Goal: Check status: Check status

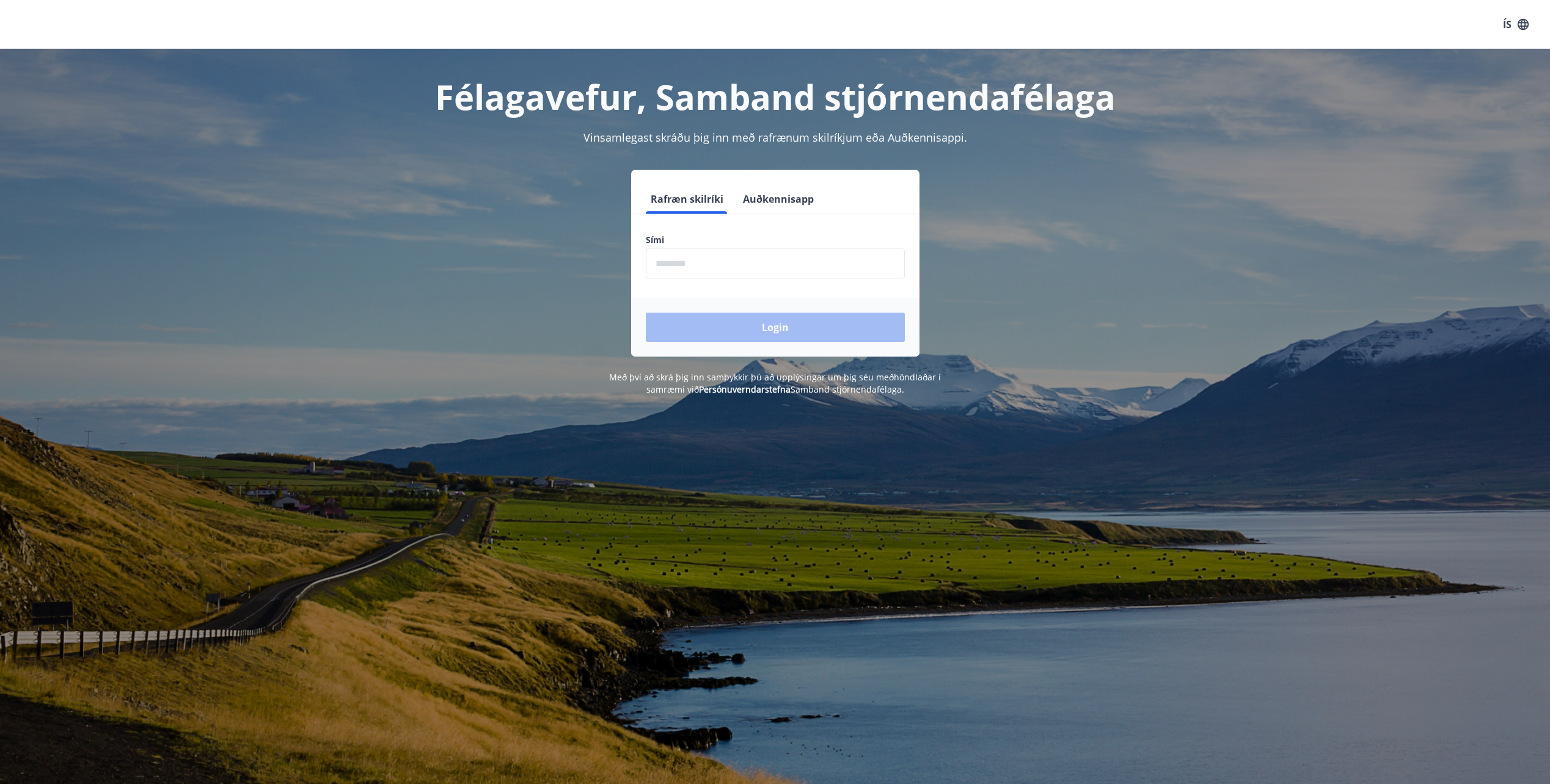
click at [679, 251] on input "phone" at bounding box center [775, 263] width 259 height 30
type input "********"
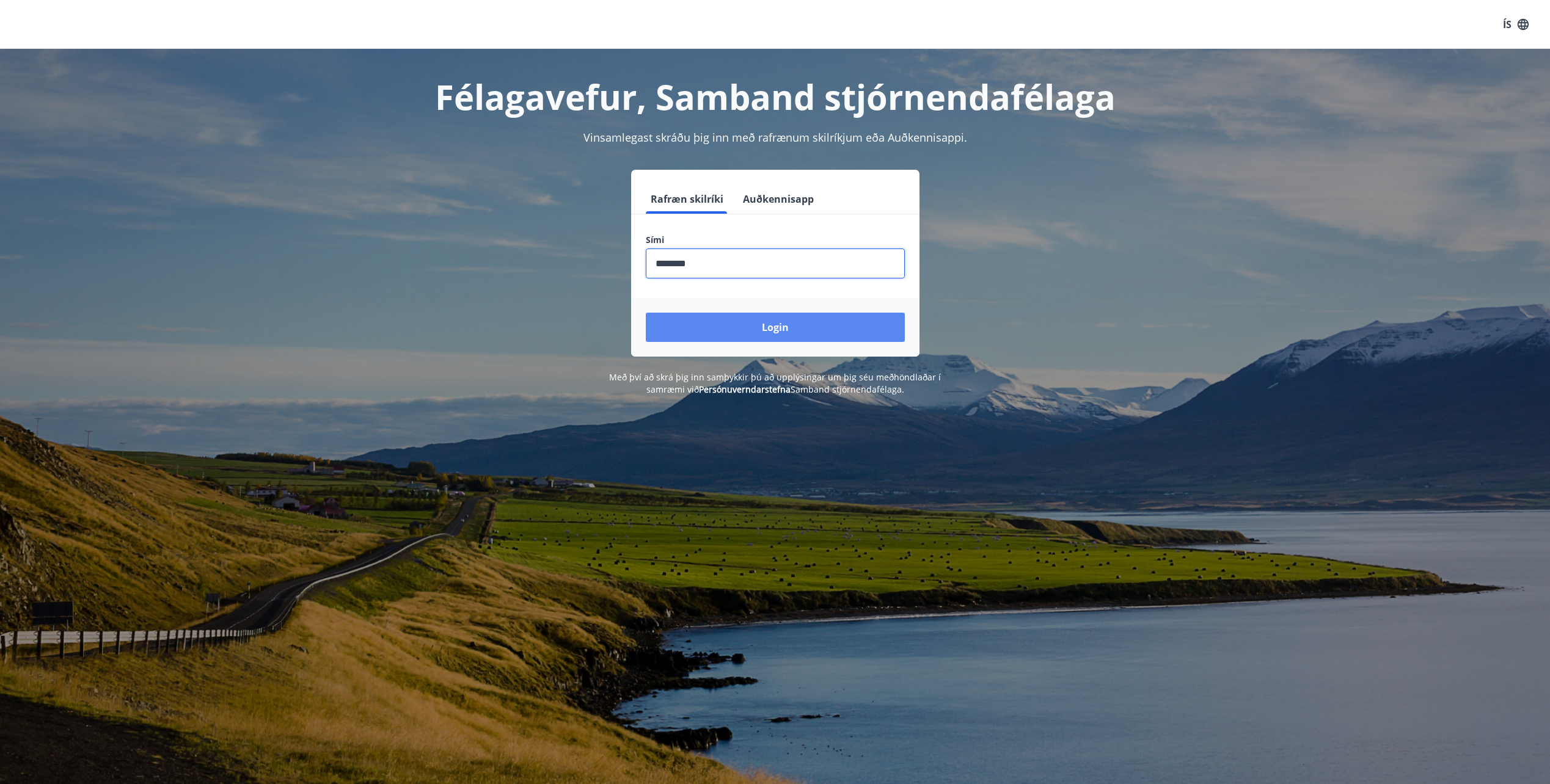
click at [717, 329] on button "Login" at bounding box center [775, 327] width 259 height 29
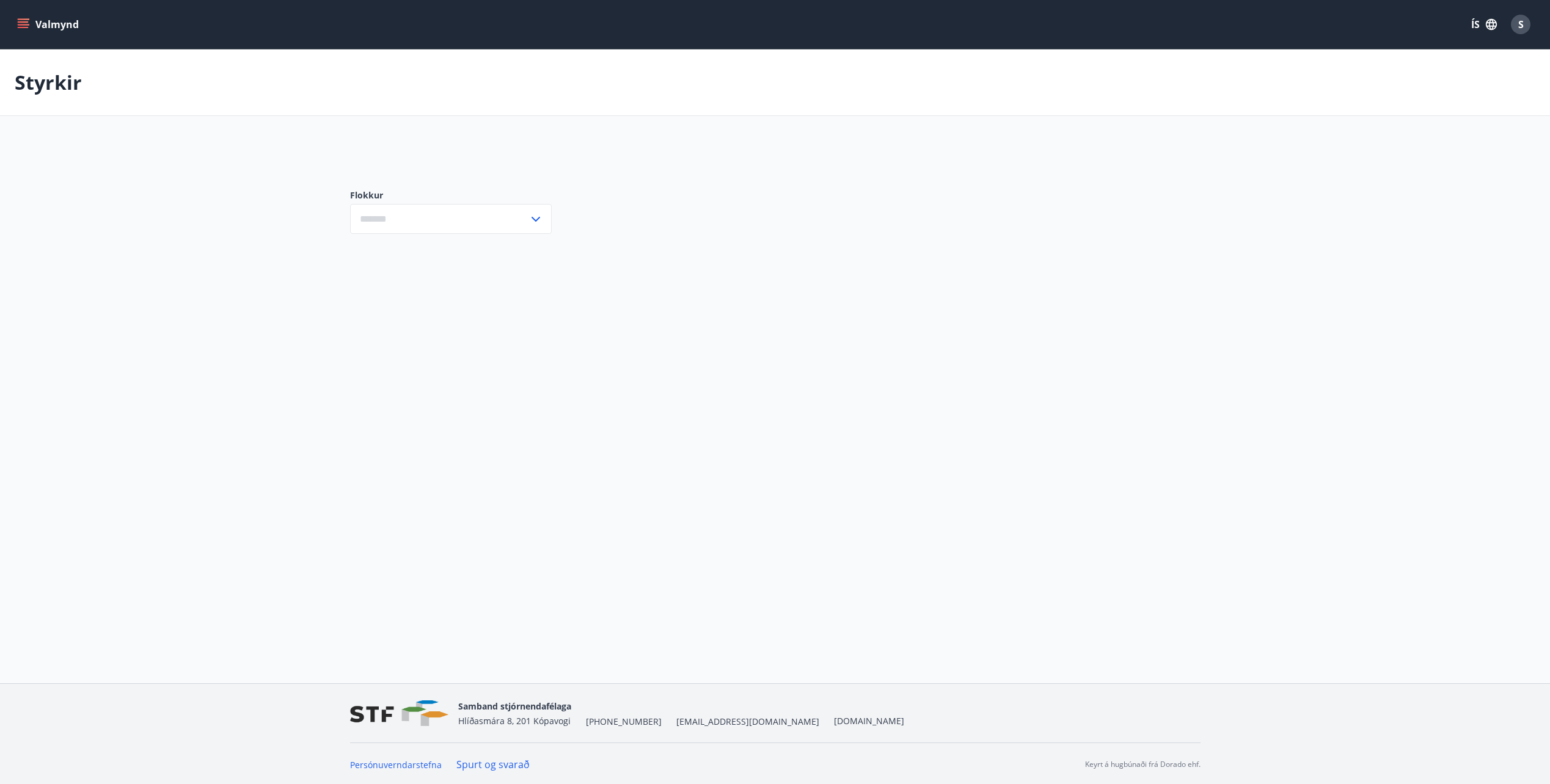
type input "***"
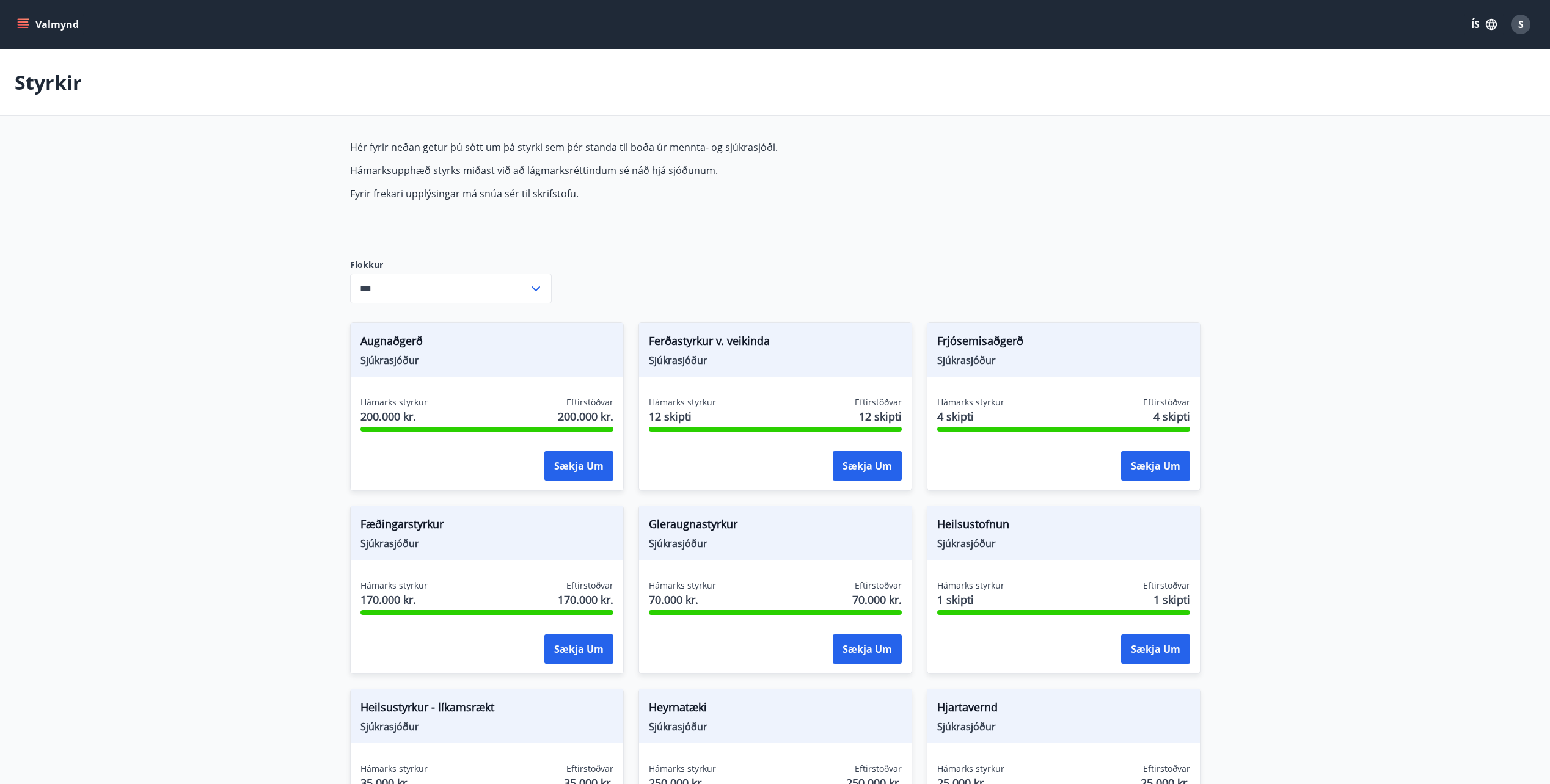
click at [23, 24] on icon "menu" at bounding box center [24, 24] width 13 height 1
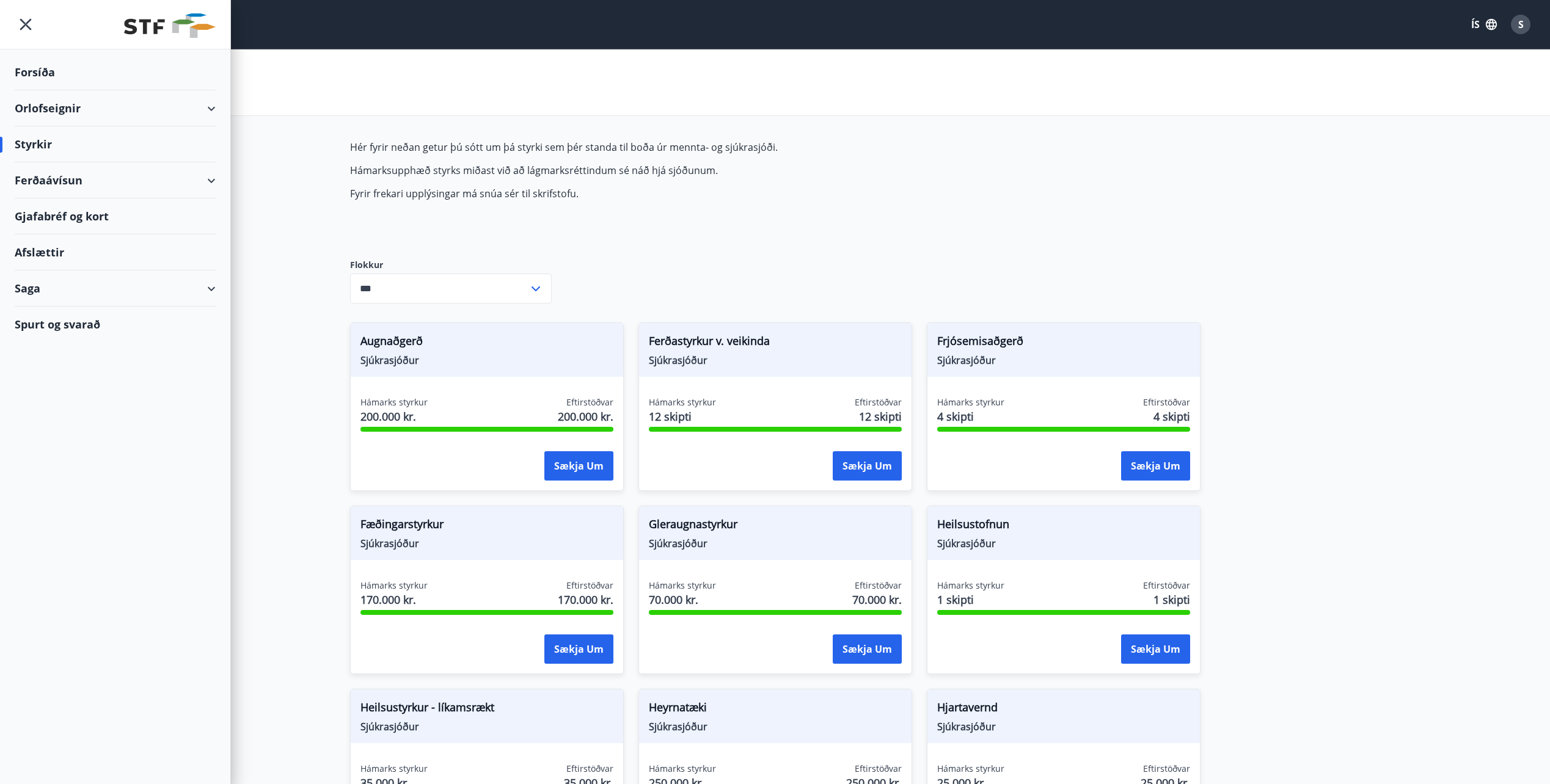
click at [198, 279] on div "Saga" at bounding box center [115, 289] width 201 height 36
click at [88, 455] on div "Styrkjasaga" at bounding box center [115, 448] width 181 height 26
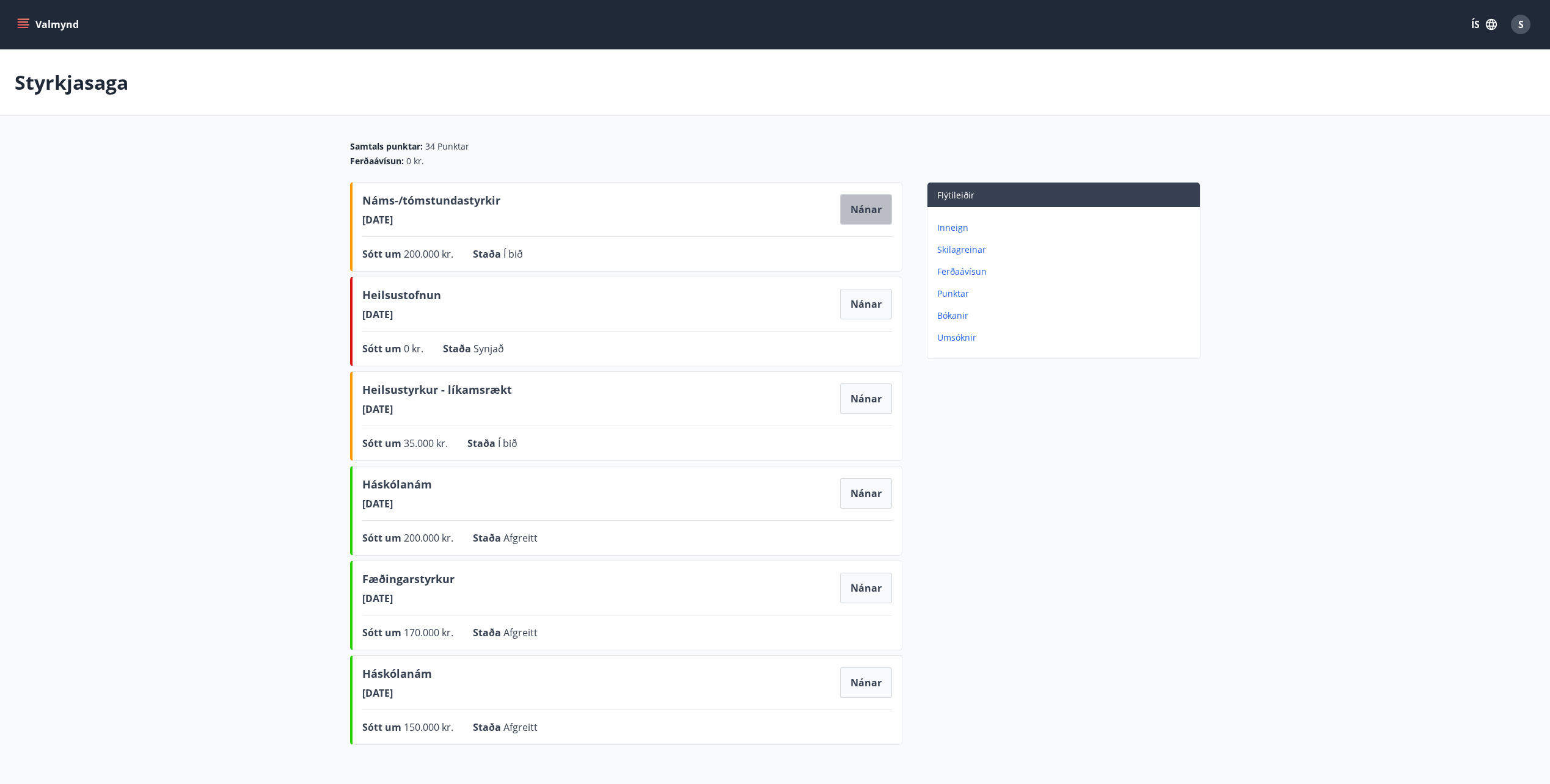
click at [864, 201] on button "Nánar" at bounding box center [866, 210] width 52 height 31
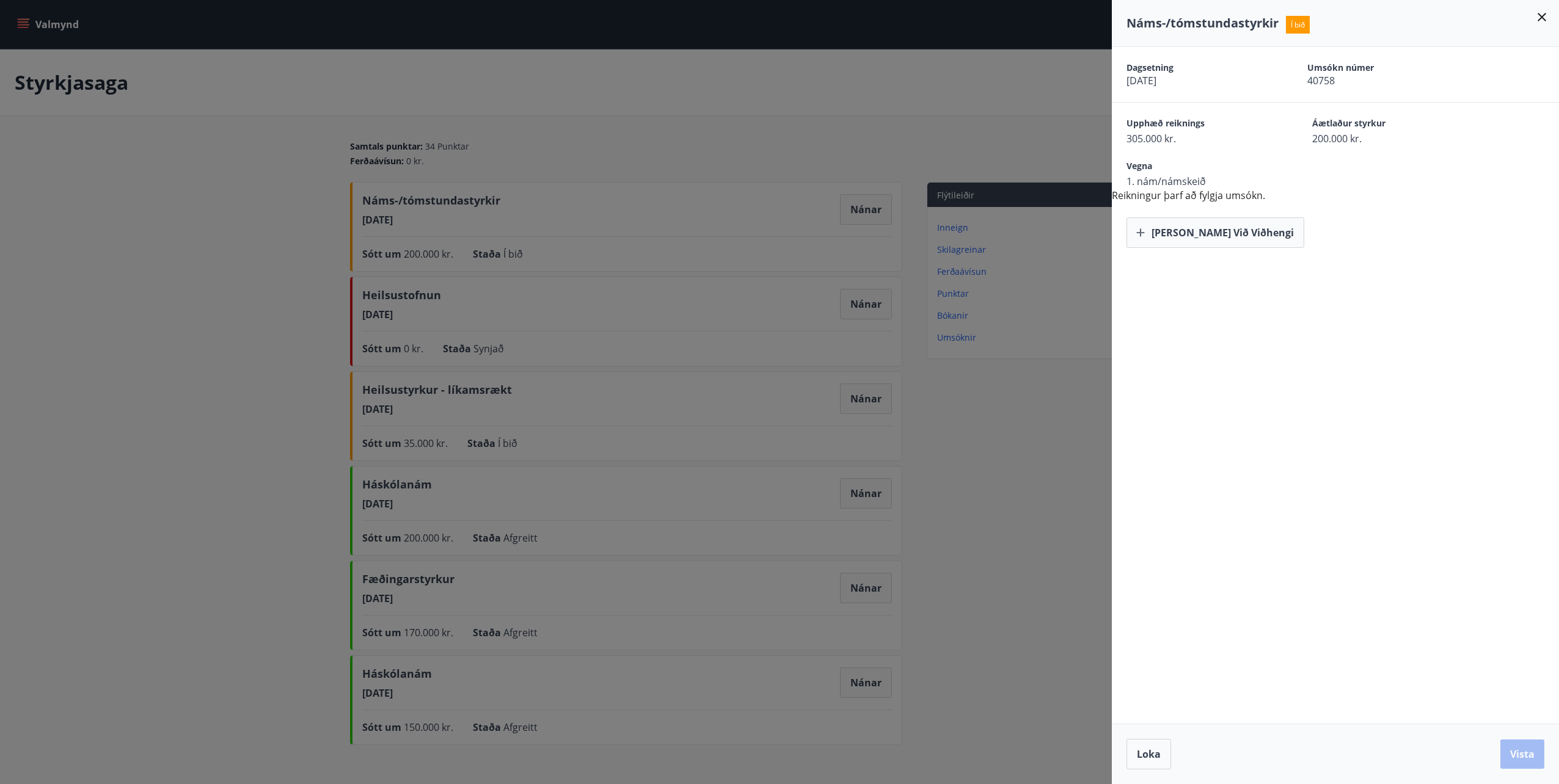
click at [1021, 441] on div at bounding box center [780, 392] width 1559 height 784
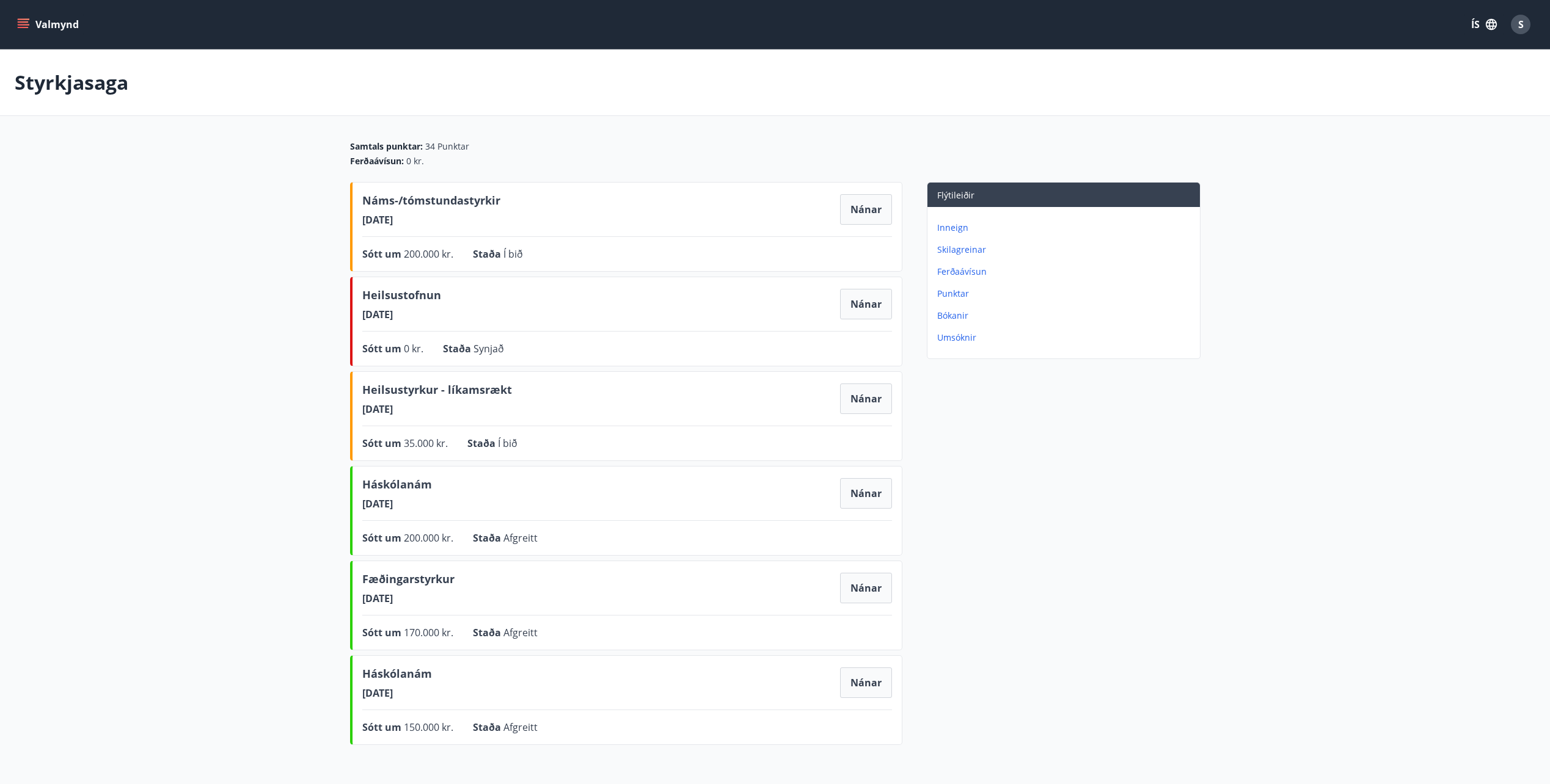
drag, startPoint x: 609, startPoint y: 464, endPoint x: 617, endPoint y: 408, distance: 56.6
drag, startPoint x: 372, startPoint y: 199, endPoint x: 433, endPoint y: 201, distance: 61.0
click at [433, 201] on span "Náms-/tómstundastyrkir" at bounding box center [431, 203] width 138 height 21
click at [248, 259] on main "Styrkjasaga Samtals punktar : 34 Punktar Ferðaávísun : 0 kr. Náms-/tómstundasty…" at bounding box center [775, 400] width 1550 height 701
drag, startPoint x: 505, startPoint y: 257, endPoint x: 572, endPoint y: 248, distance: 67.6
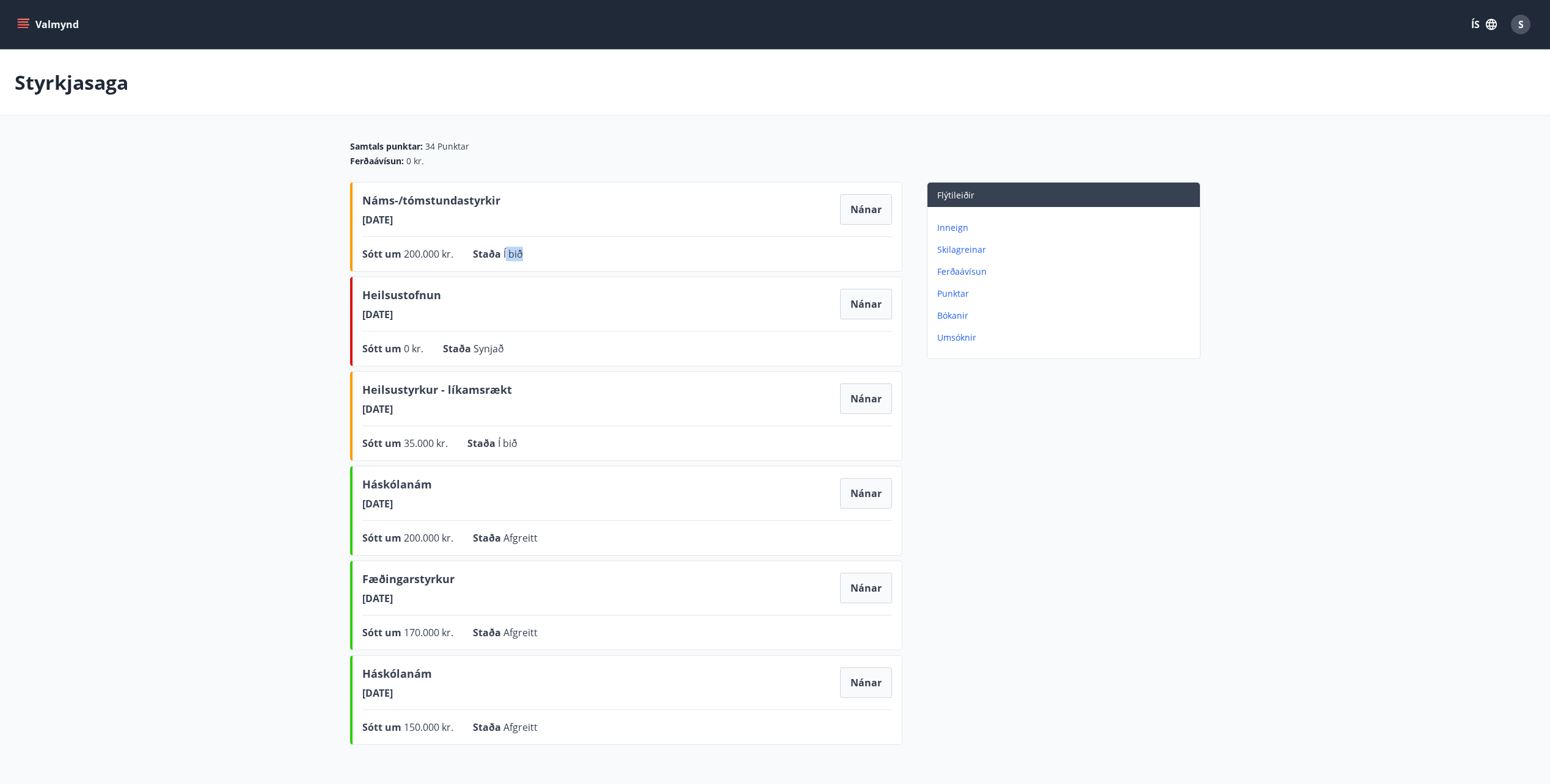
click at [572, 248] on div "Sótt um 200.000 kr. Staða Í bið Nánar" at bounding box center [627, 254] width 530 height 15
click at [402, 209] on span "Náms-/tómstundastyrkir" at bounding box center [431, 203] width 138 height 21
drag, startPoint x: 360, startPoint y: 198, endPoint x: 418, endPoint y: 226, distance: 64.4
click at [418, 226] on div "Náms-/tómstundastyrkir [DATE] Nánar Sótt um 200.000 kr. Staða Í bið Nánar" at bounding box center [626, 227] width 552 height 90
drag, startPoint x: 418, startPoint y: 226, endPoint x: 493, endPoint y: 236, distance: 75.7
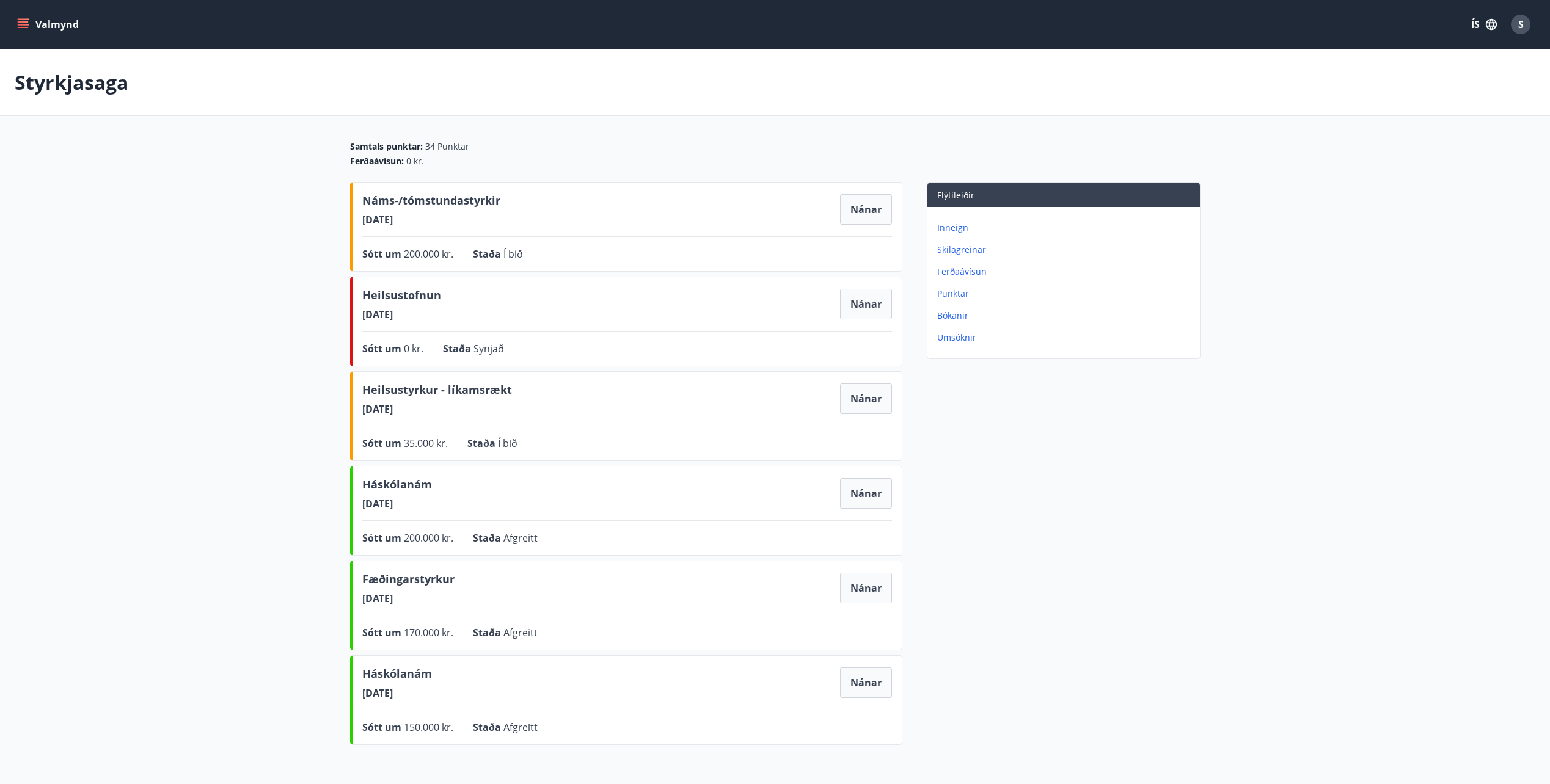
click at [493, 236] on hr at bounding box center [627, 236] width 530 height 1
click at [866, 211] on button "Nánar" at bounding box center [866, 210] width 52 height 31
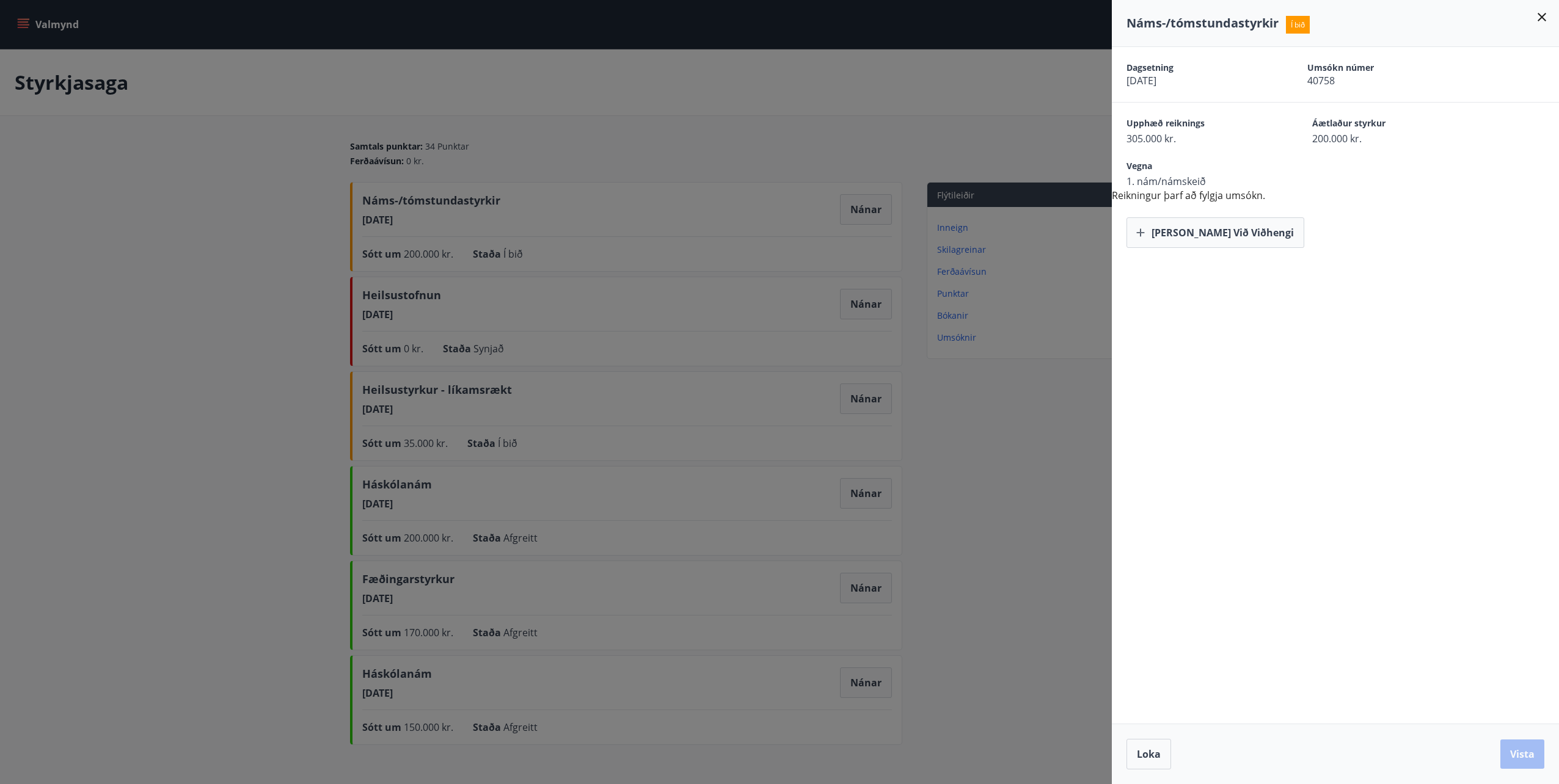
click at [424, 161] on div at bounding box center [780, 392] width 1559 height 784
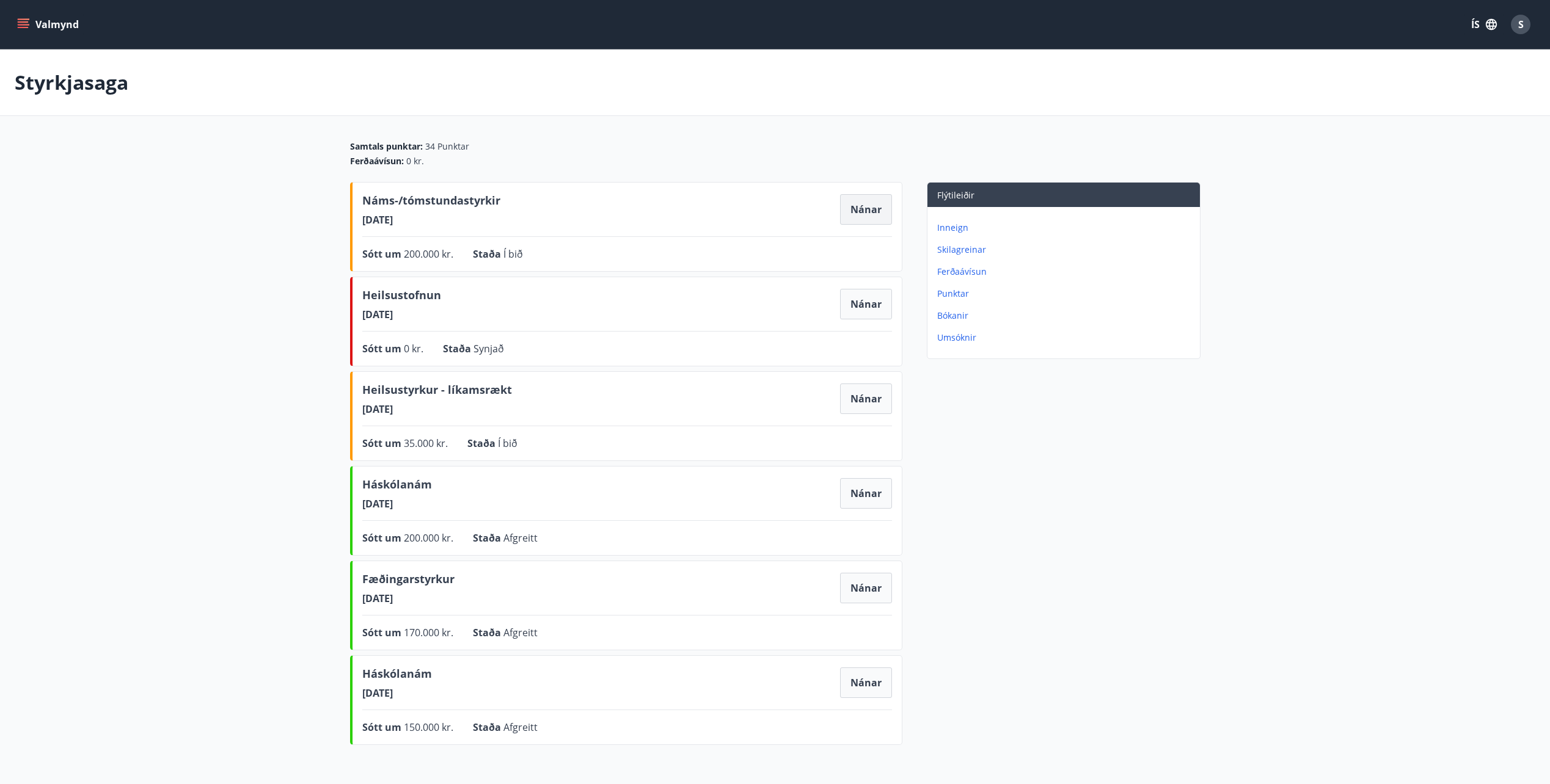
click at [853, 202] on button "Nánar" at bounding box center [866, 210] width 52 height 31
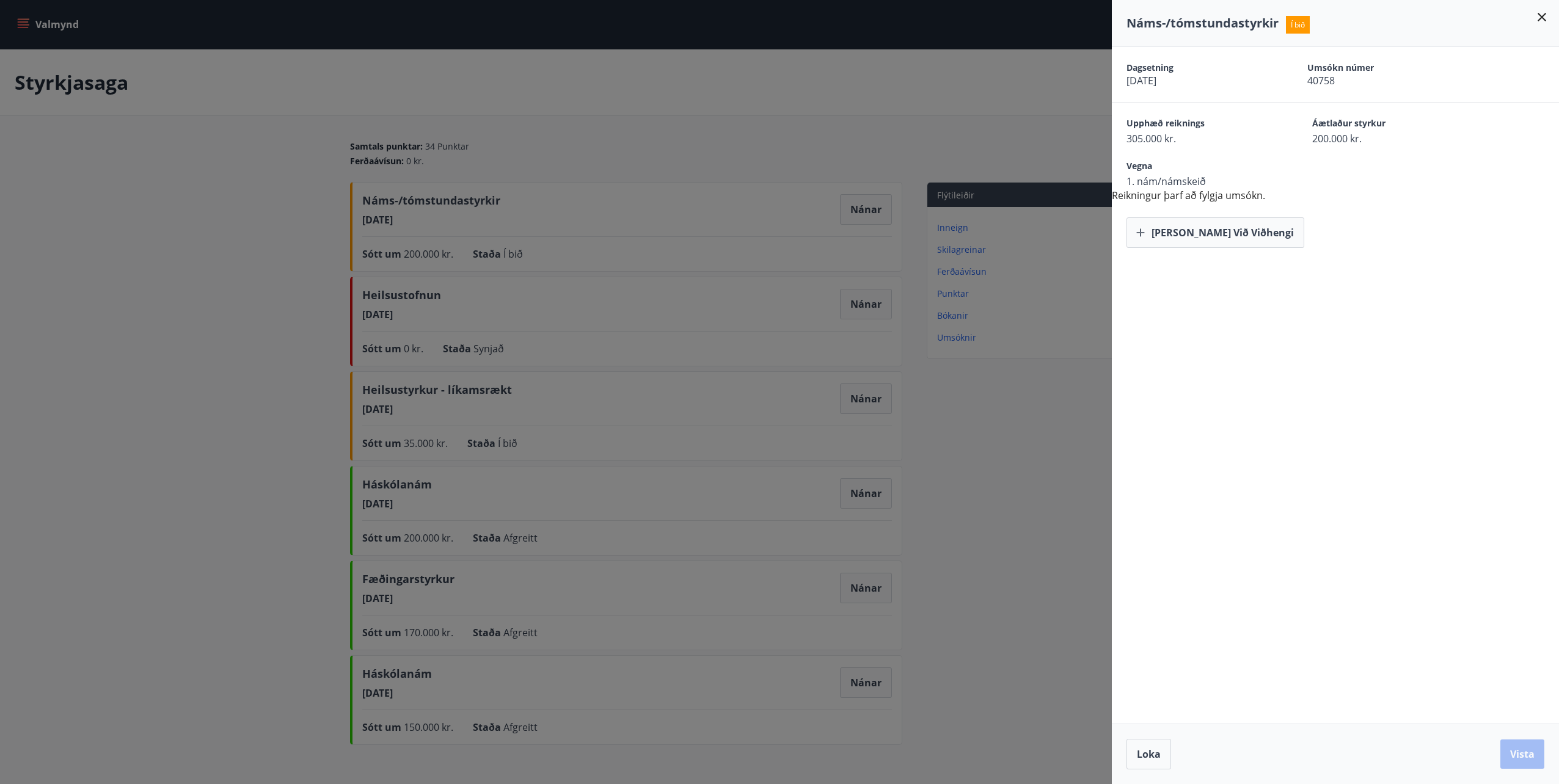
click at [510, 156] on div at bounding box center [780, 392] width 1559 height 784
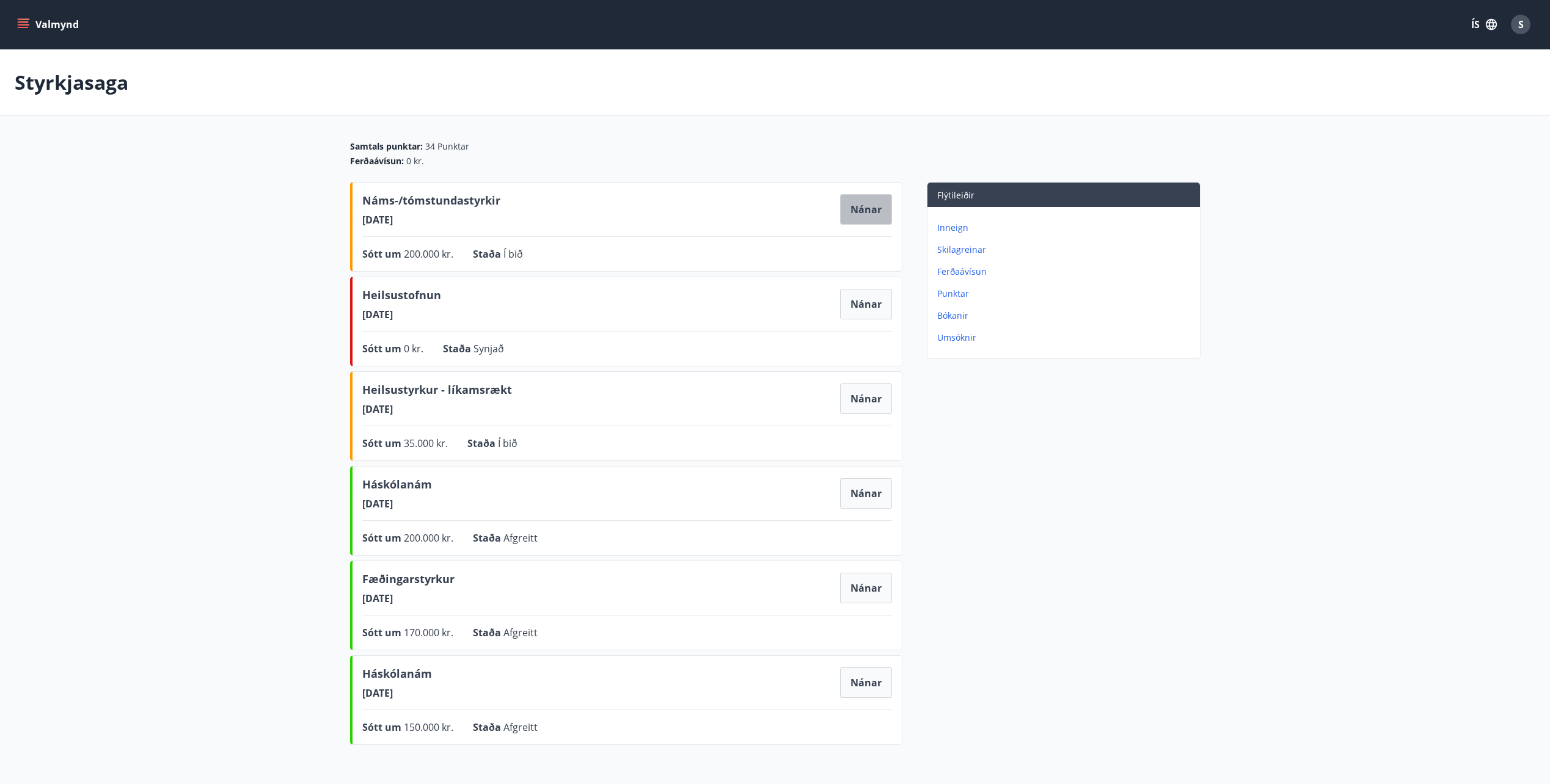
click at [872, 222] on button "Nánar" at bounding box center [866, 210] width 52 height 31
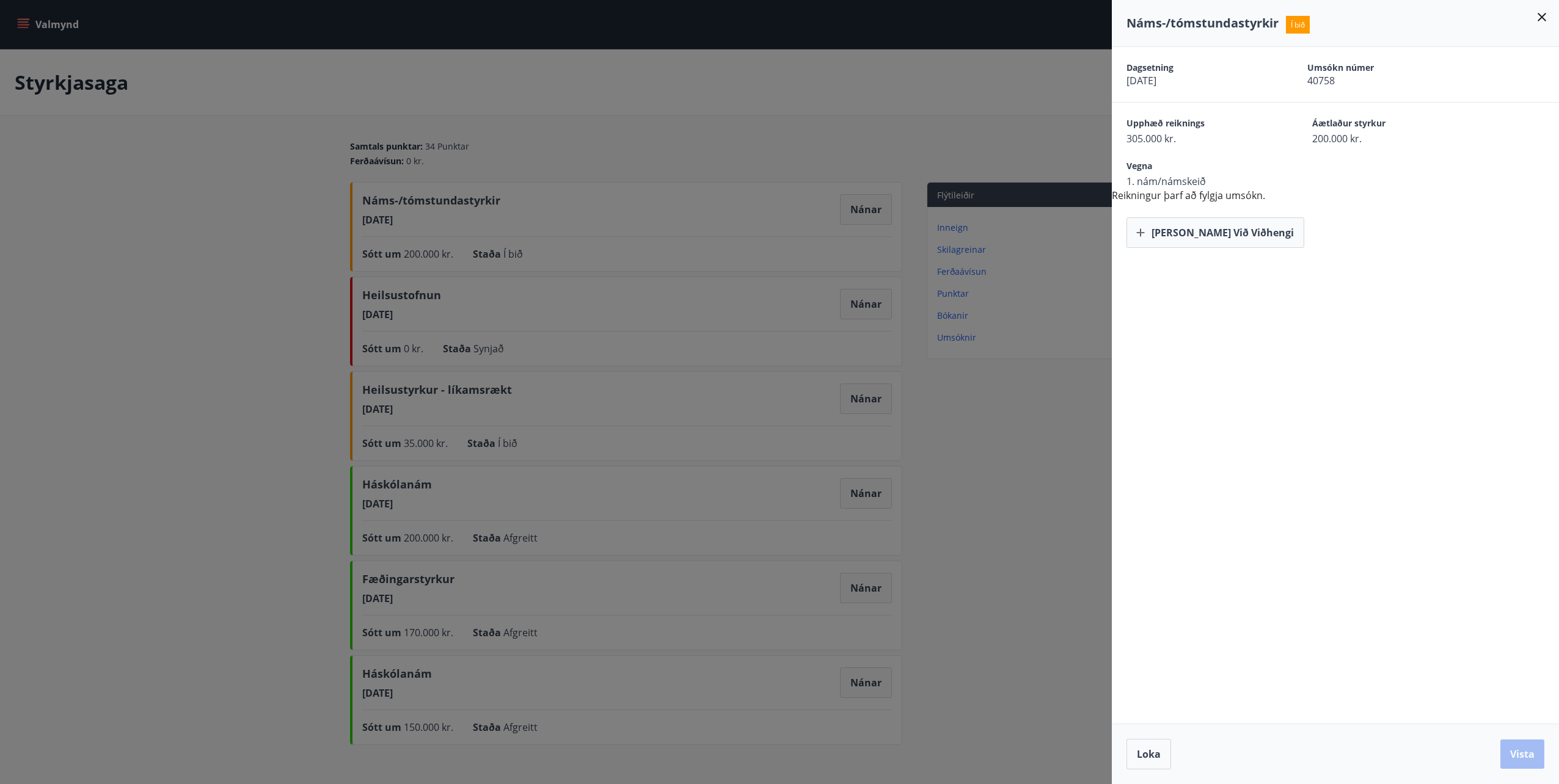
click at [1157, 308] on div "Dagsetning [DATE] Umsókn númer 40758 Upphæð reiknings 305.000 kr. Áætlaður styr…" at bounding box center [1335, 385] width 447 height 676
click at [1541, 21] on icon at bounding box center [1542, 17] width 15 height 15
